Goal: Navigation & Orientation: Find specific page/section

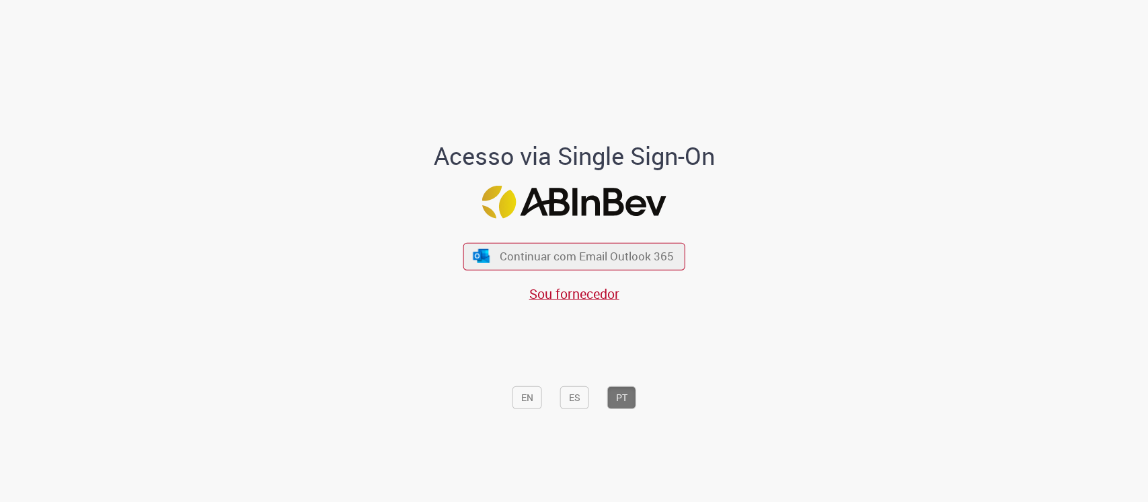
click at [557, 265] on button "Continuar com Email Outlook 365" at bounding box center [574, 256] width 222 height 28
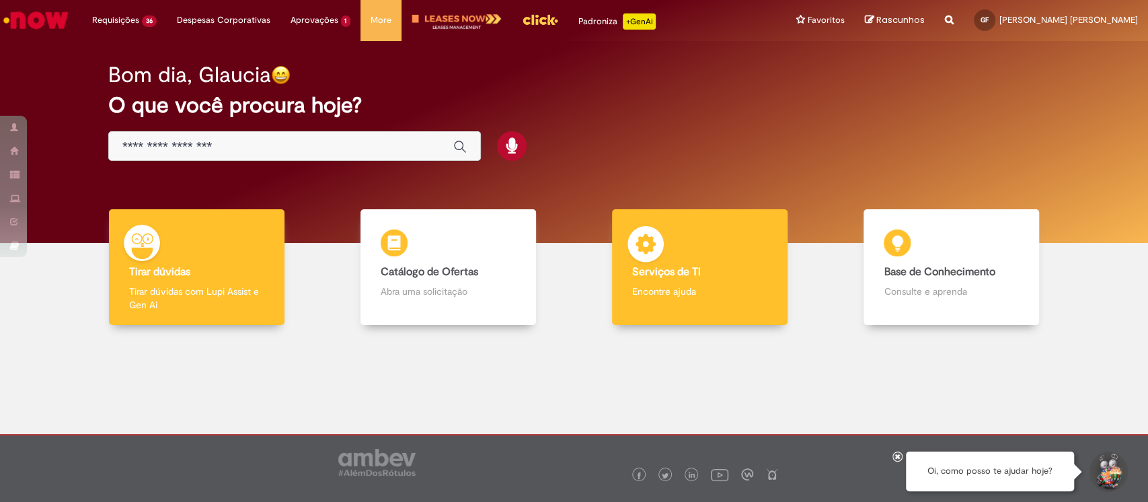
click at [632, 268] on b "Serviços de TI" at bounding box center [666, 271] width 69 height 13
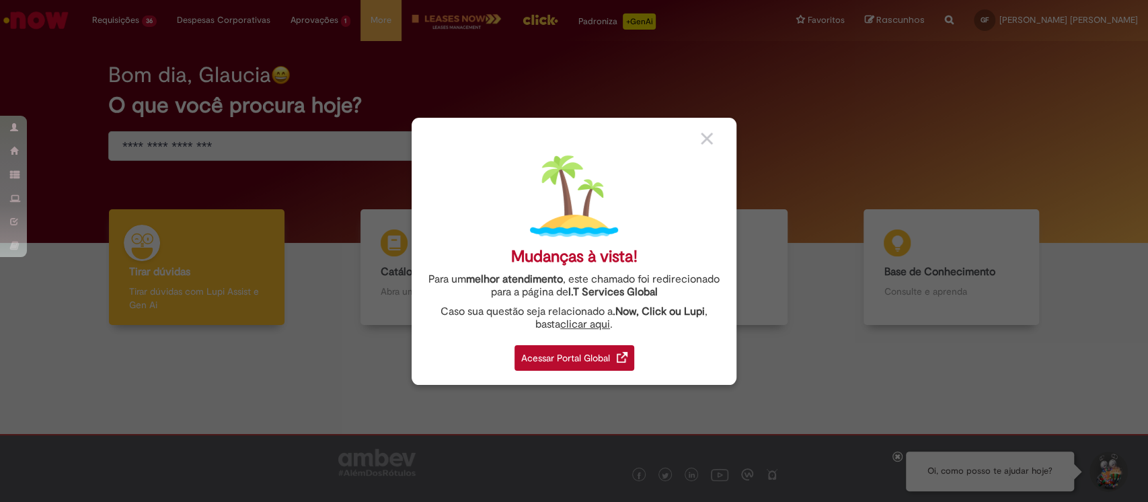
click at [579, 349] on div "Acessar Portal Global" at bounding box center [574, 358] width 120 height 26
